Goal: Obtain resource: Download file/media

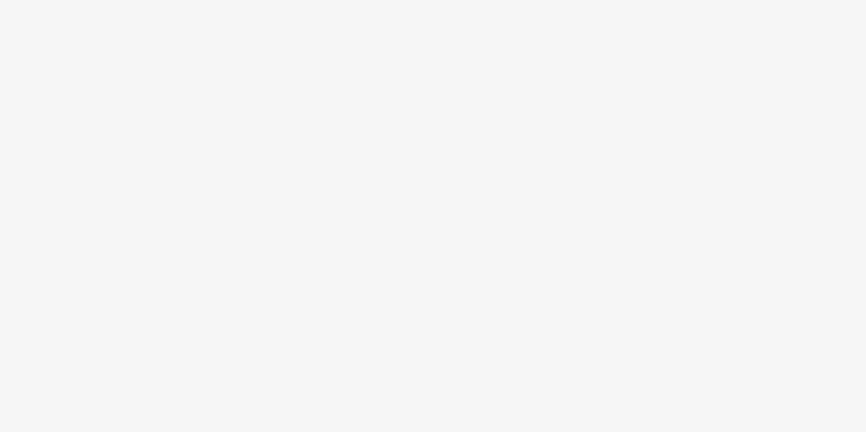
click at [388, 152] on body at bounding box center [433, 216] width 866 height 432
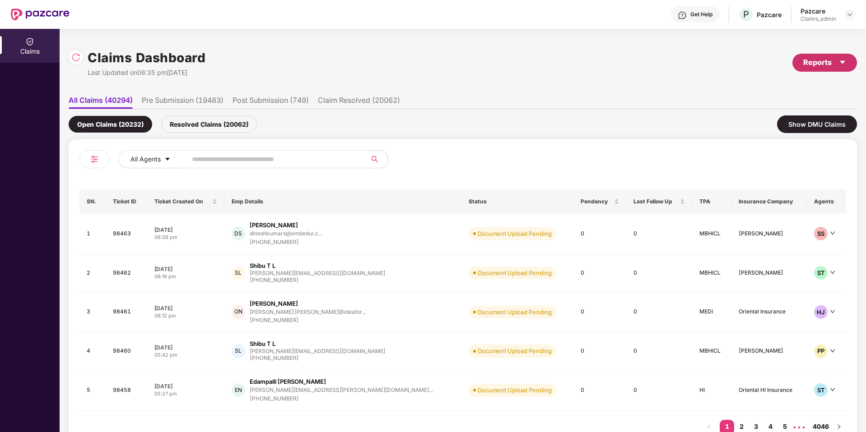
click at [812, 60] on div "Reports" at bounding box center [824, 62] width 43 height 11
click at [560, 125] on div "Open Claims (20232) Resolved Claims (20062) Show DMU Claims" at bounding box center [463, 124] width 788 height 30
click at [96, 154] on img at bounding box center [94, 159] width 11 height 11
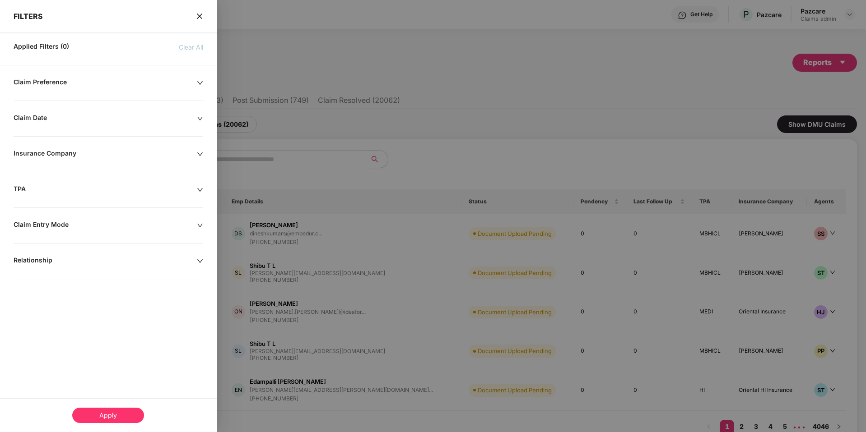
click at [357, 103] on div at bounding box center [433, 216] width 866 height 432
click at [194, 9] on div "FILTERS" at bounding box center [108, 10] width 217 height 21
click at [199, 16] on icon "close" at bounding box center [198, 16] width 5 height 5
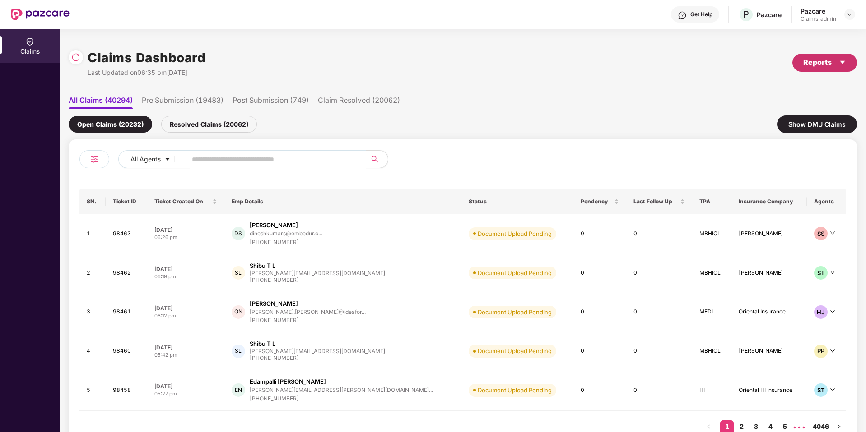
click at [842, 64] on icon "caret-down" at bounding box center [841, 62] width 7 height 7
click at [824, 85] on div "Claims Report" at bounding box center [800, 87] width 102 height 10
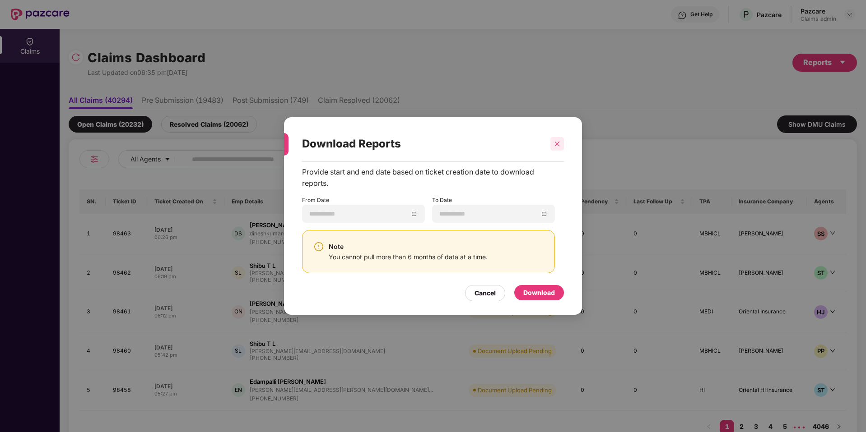
click at [555, 144] on icon "close" at bounding box center [557, 144] width 6 height 6
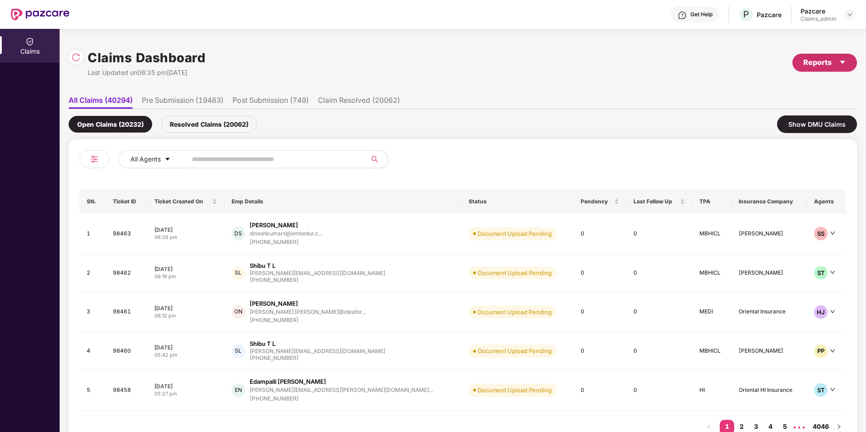
click at [820, 61] on div "Reports" at bounding box center [824, 62] width 43 height 11
click at [816, 100] on div "Claims Pendency Report" at bounding box center [785, 105] width 73 height 10
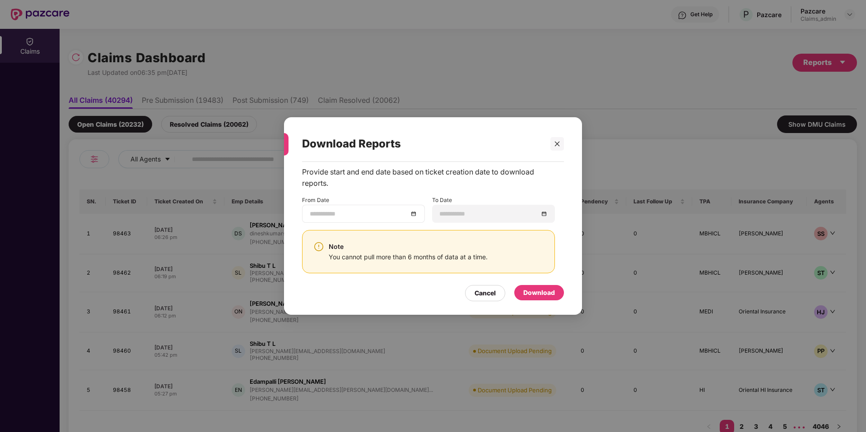
click at [412, 213] on div at bounding box center [363, 214] width 107 height 10
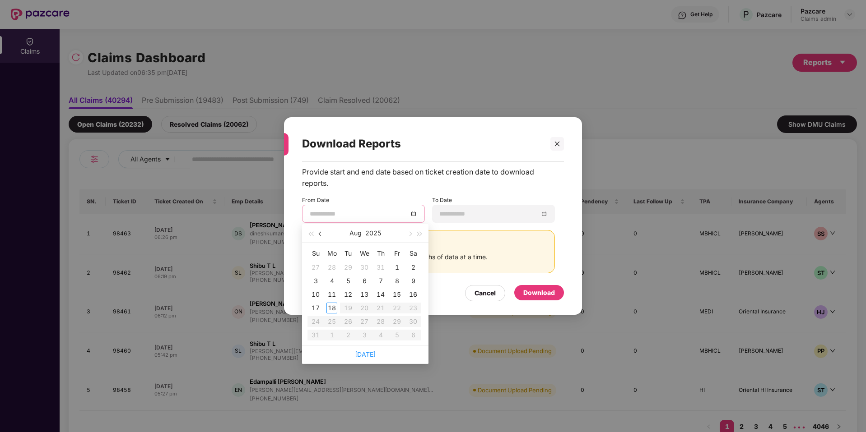
click at [319, 235] on button "button" at bounding box center [320, 233] width 10 height 18
type input "**********"
click at [379, 268] on div "1" at bounding box center [380, 267] width 11 height 11
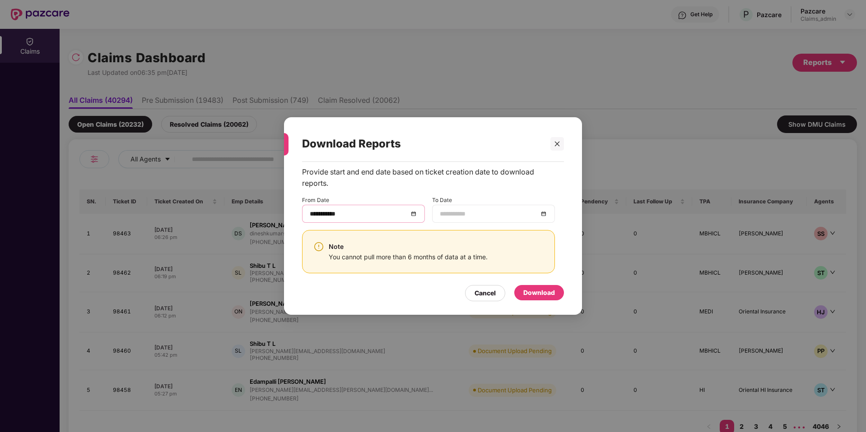
click at [542, 212] on div at bounding box center [493, 214] width 107 height 10
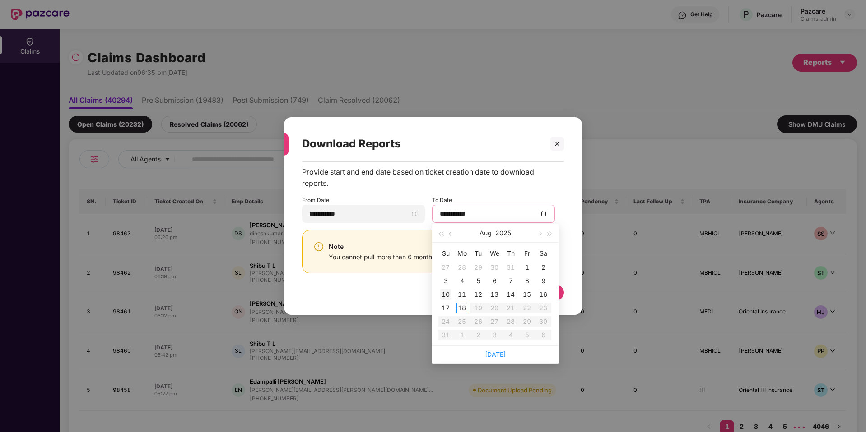
type input "**********"
click at [461, 308] on div "18" at bounding box center [461, 308] width 11 height 11
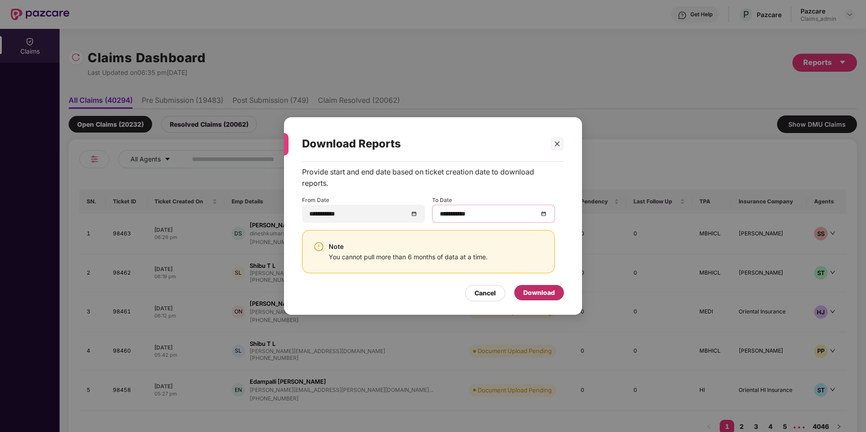
click at [548, 292] on div "Download" at bounding box center [539, 293] width 32 height 10
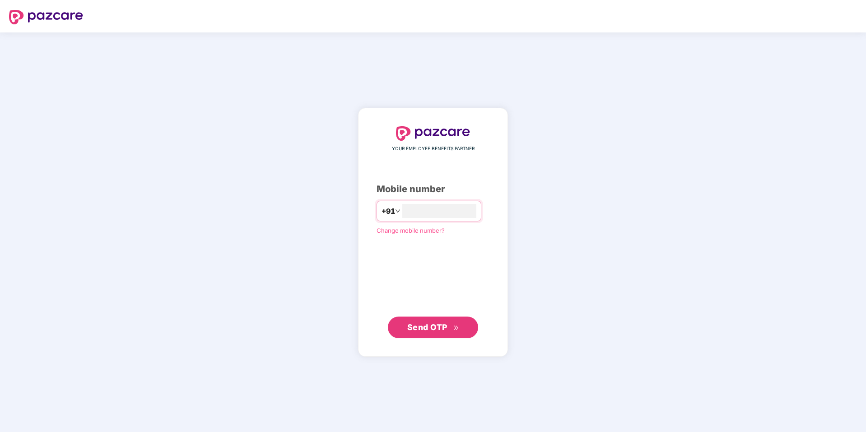
type input "**********"
click at [445, 333] on span "Send OTP" at bounding box center [433, 327] width 52 height 13
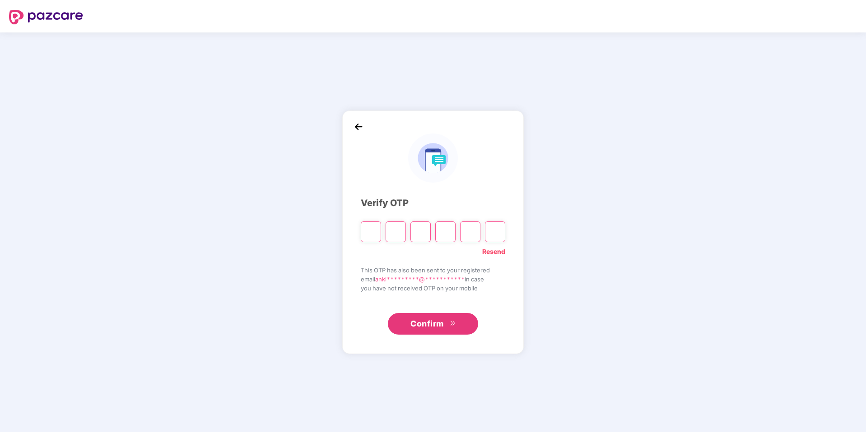
type input "*"
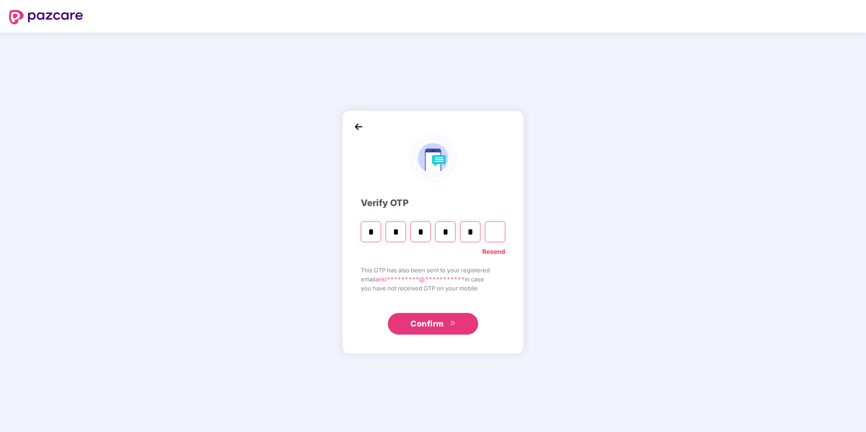
type input "*"
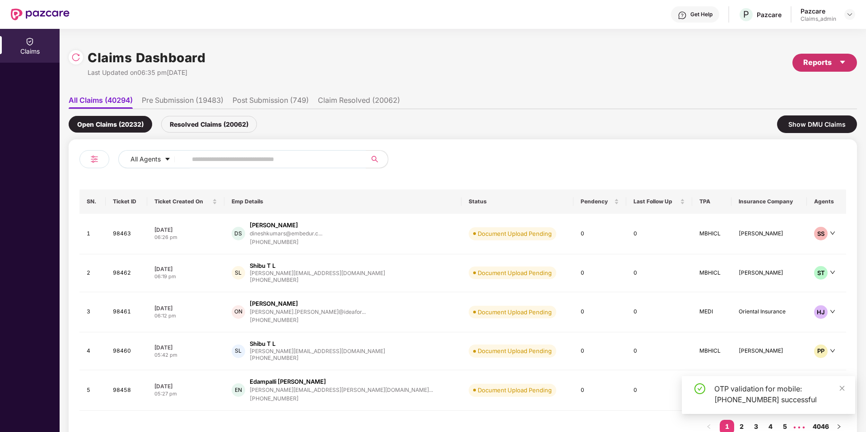
click at [821, 54] on div "Reports" at bounding box center [824, 63] width 65 height 18
click at [801, 87] on div "Claims Report" at bounding box center [800, 87] width 102 height 10
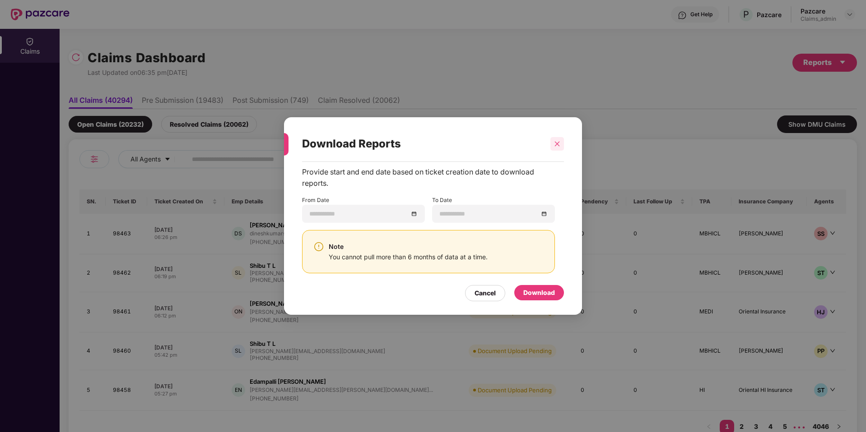
click at [558, 144] on icon "close" at bounding box center [557, 144] width 6 height 6
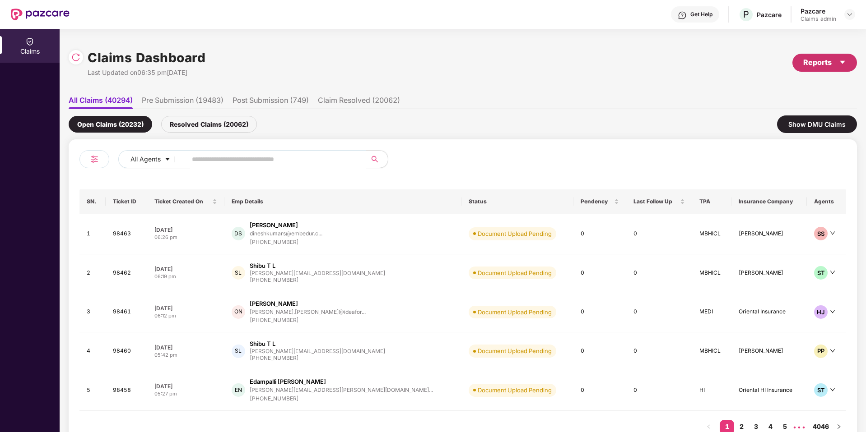
click at [821, 64] on div "Reports" at bounding box center [824, 62] width 43 height 11
click at [809, 107] on div "Claims Pendency Report" at bounding box center [785, 105] width 73 height 10
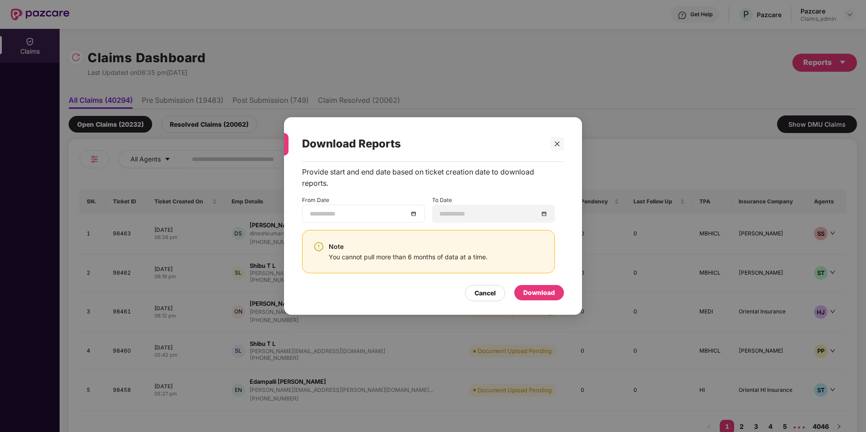
click at [414, 214] on div at bounding box center [363, 214] width 107 height 10
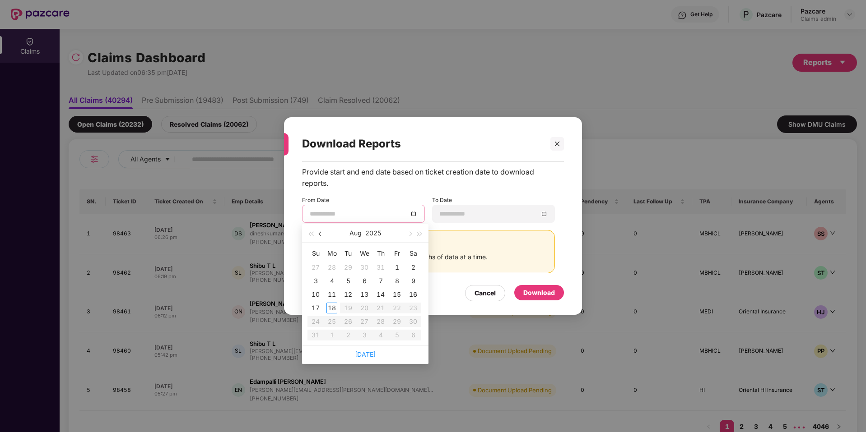
click at [319, 233] on button "button" at bounding box center [320, 233] width 10 height 18
click at [409, 230] on button "button" at bounding box center [409, 233] width 10 height 18
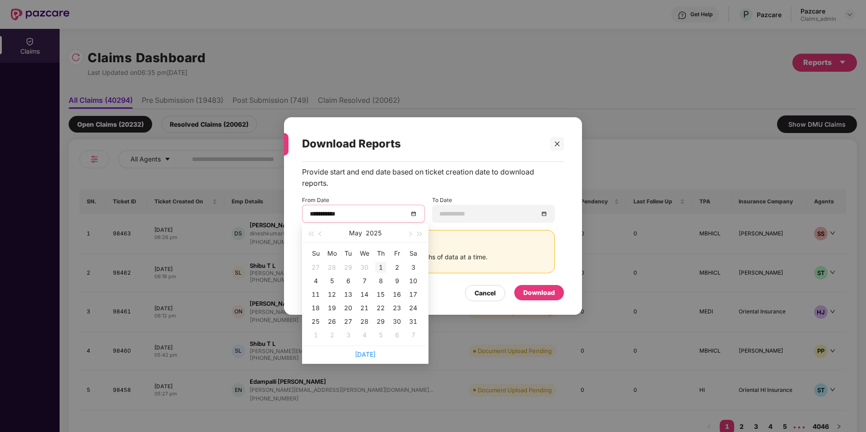
type input "**********"
click at [376, 267] on div "1" at bounding box center [380, 267] width 11 height 11
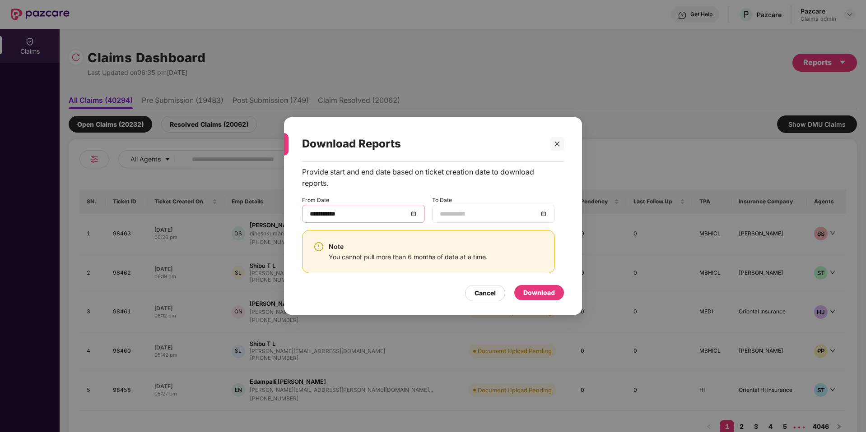
click at [542, 216] on div at bounding box center [493, 214] width 107 height 10
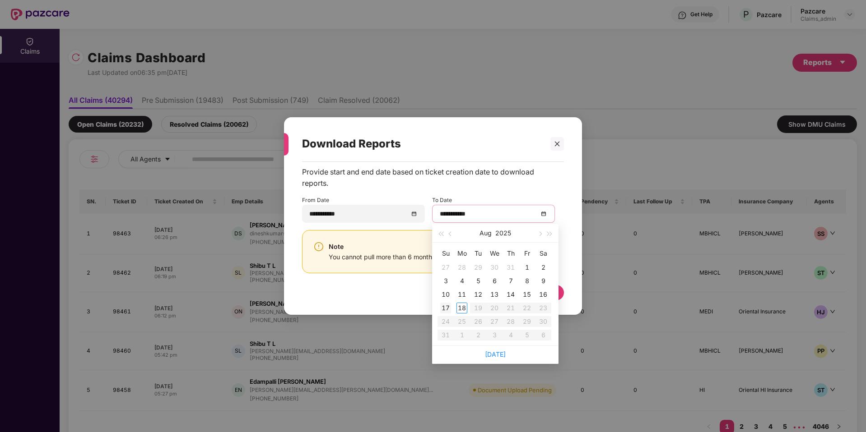
type input "**********"
click at [458, 311] on div "18" at bounding box center [461, 308] width 11 height 11
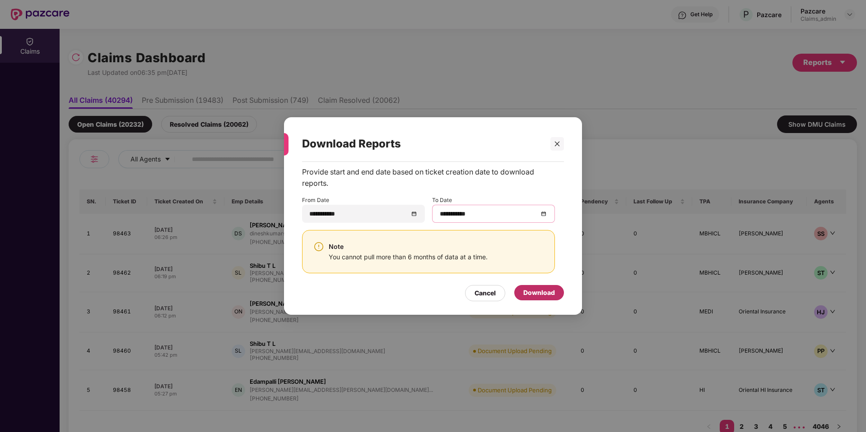
click at [530, 295] on div "Download" at bounding box center [539, 293] width 32 height 10
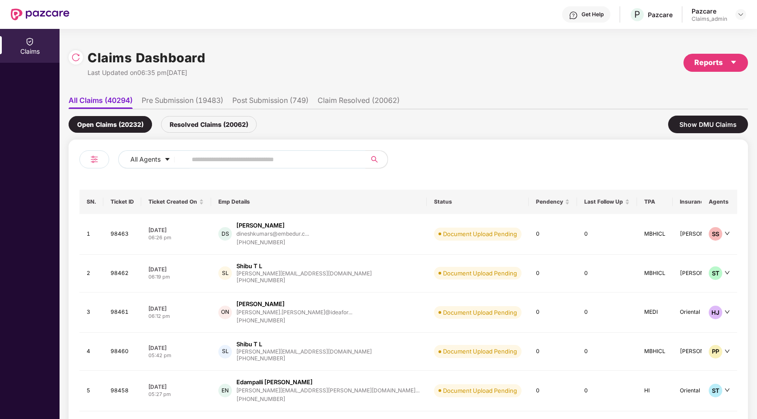
click at [330, 112] on div "Open Claims (20232) Resolved Claims (20062) Show DMU Claims" at bounding box center [409, 124] width 680 height 30
